Goal: Task Accomplishment & Management: Manage account settings

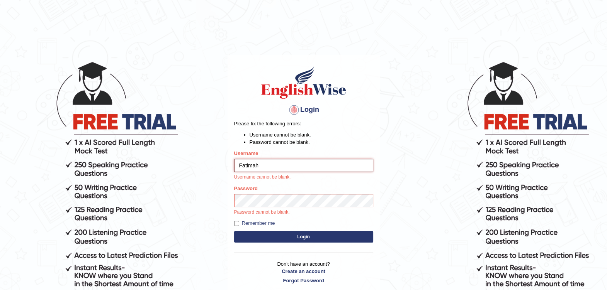
click at [264, 166] on input "Fatimah" at bounding box center [303, 165] width 139 height 13
drag, startPoint x: 222, startPoint y: 253, endPoint x: 251, endPoint y: 251, distance: 29.4
click at [224, 253] on body "Login Please fix the following errors: Username cannot be blank. Password canno…" at bounding box center [303, 176] width 607 height 290
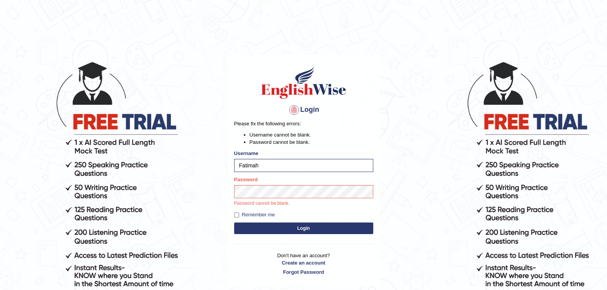
click at [261, 228] on button "Login" at bounding box center [303, 229] width 139 height 12
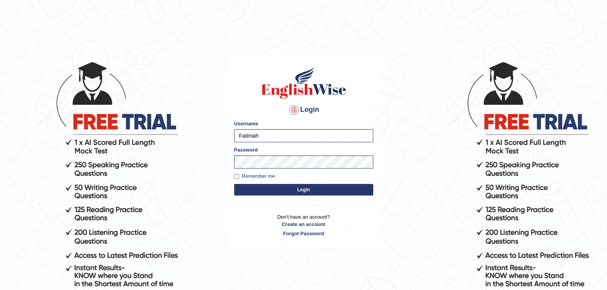
click at [296, 190] on button "Login" at bounding box center [303, 190] width 139 height 12
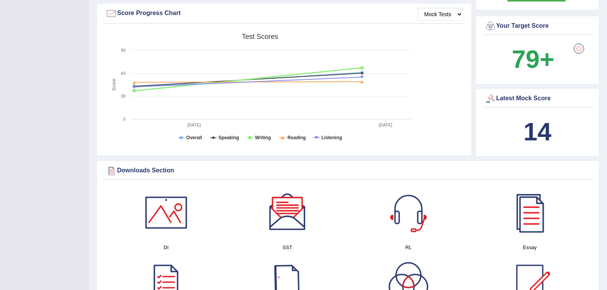
scroll to position [96, 0]
